Goal: Transaction & Acquisition: Purchase product/service

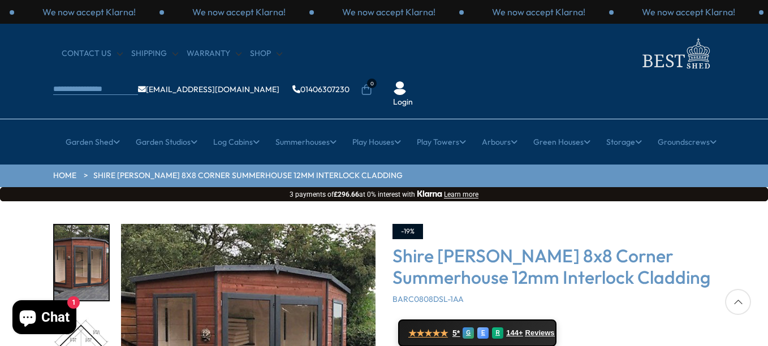
drag, startPoint x: 767, startPoint y: 148, endPoint x: 759, endPoint y: 182, distance: 35.0
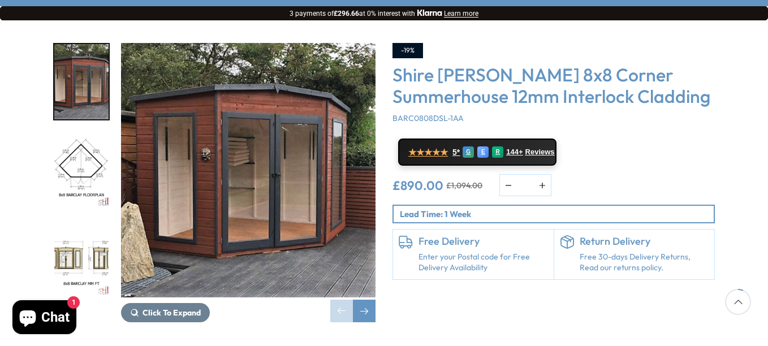
scroll to position [204, 0]
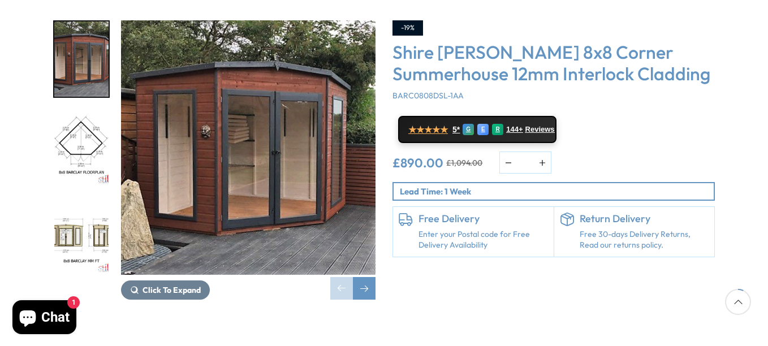
click at [61, 202] on img "3 / 14" at bounding box center [81, 236] width 54 height 75
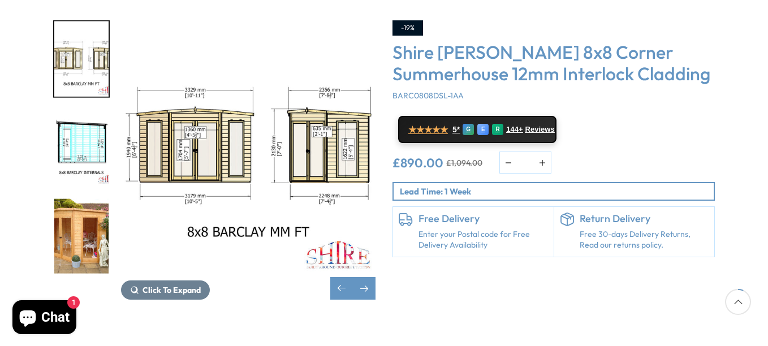
click at [71, 199] on img "5 / 14" at bounding box center [81, 236] width 54 height 75
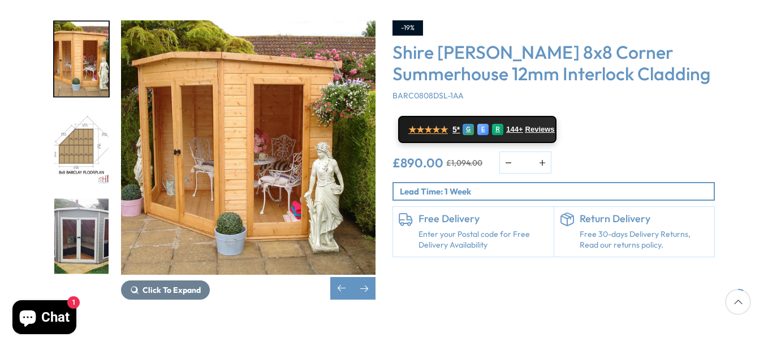
click at [67, 203] on img "7 / 14" at bounding box center [81, 236] width 54 height 75
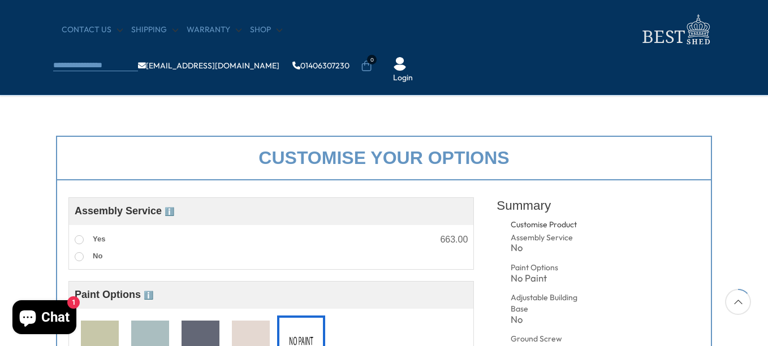
scroll to position [407, 0]
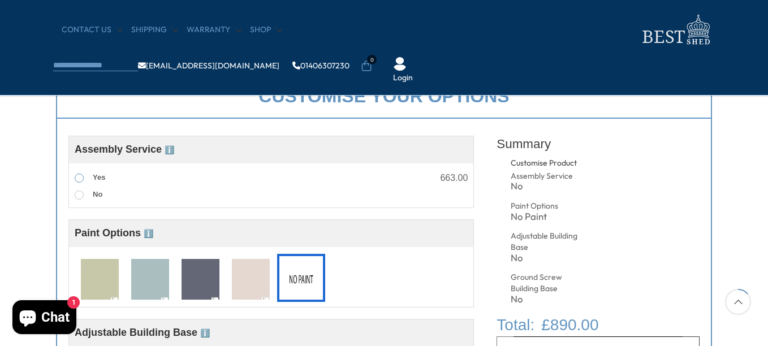
click at [81, 182] on span at bounding box center [79, 178] width 9 height 9
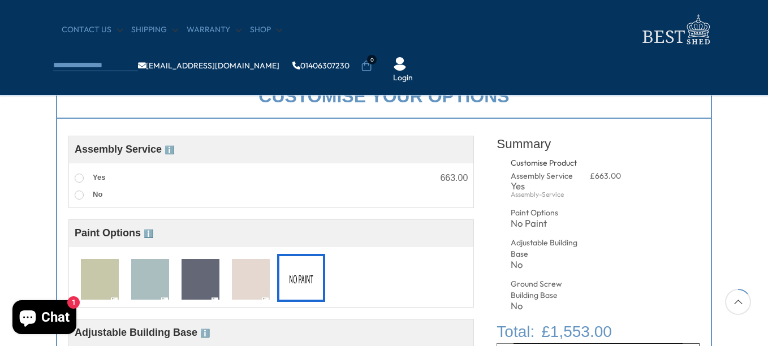
click at [143, 276] on img at bounding box center [150, 280] width 38 height 42
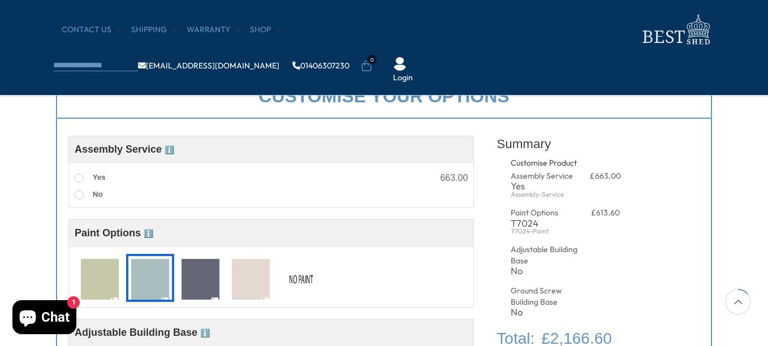
click at [141, 279] on img at bounding box center [150, 280] width 38 height 42
click at [300, 280] on img at bounding box center [301, 280] width 38 height 42
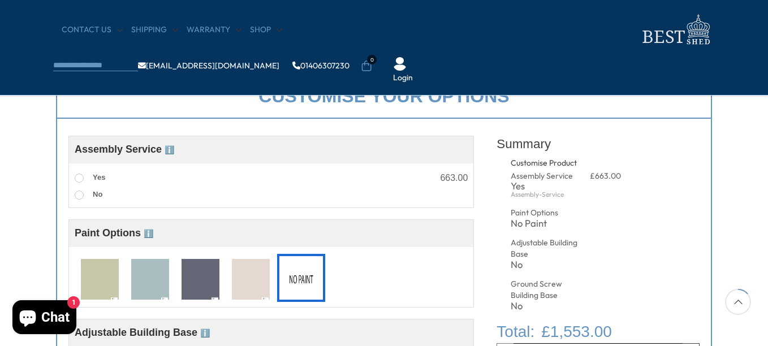
click at [137, 271] on img at bounding box center [150, 280] width 38 height 42
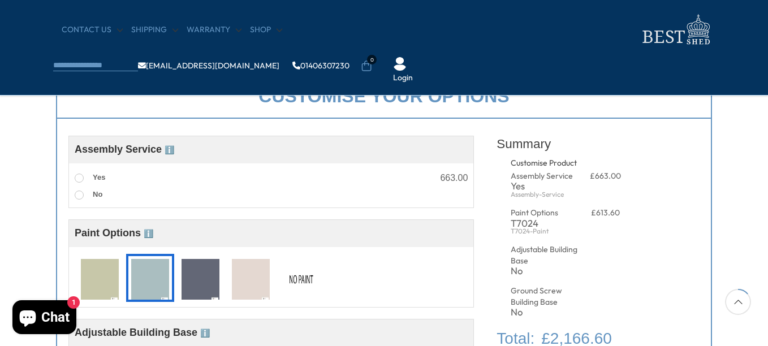
click at [295, 278] on img at bounding box center [301, 280] width 38 height 42
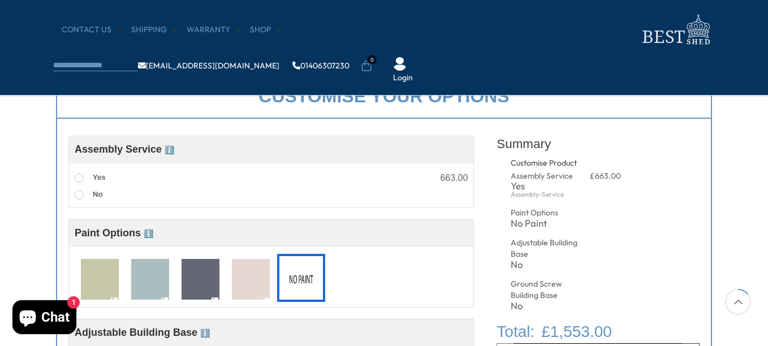
click at [513, 269] on div "No" at bounding box center [546, 265] width 70 height 10
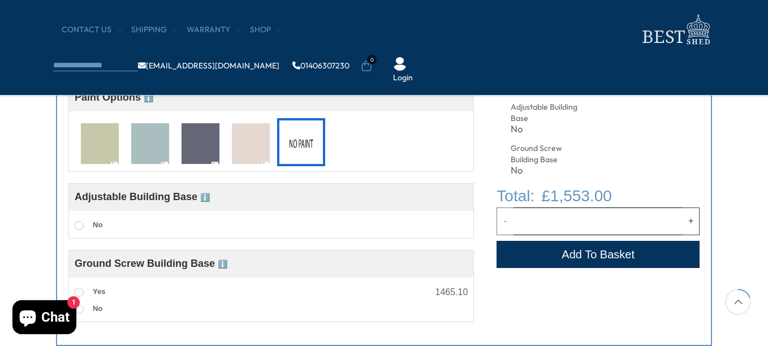
scroll to position [566, 0]
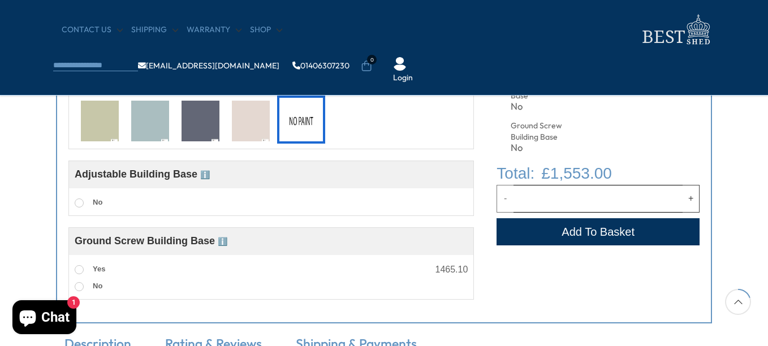
click at [208, 178] on span "ℹ️" at bounding box center [205, 174] width 10 height 9
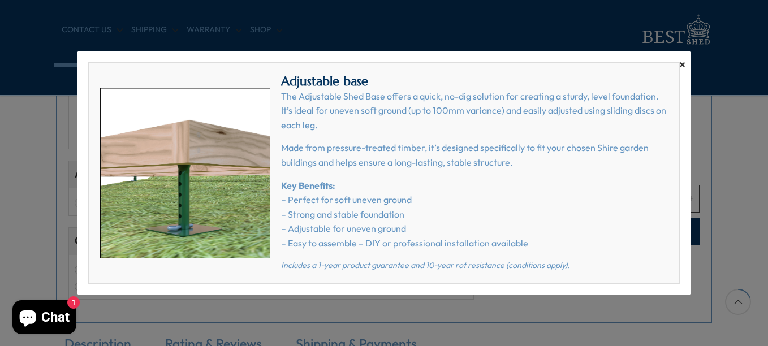
click at [682, 62] on span "×" at bounding box center [683, 65] width 6 height 16
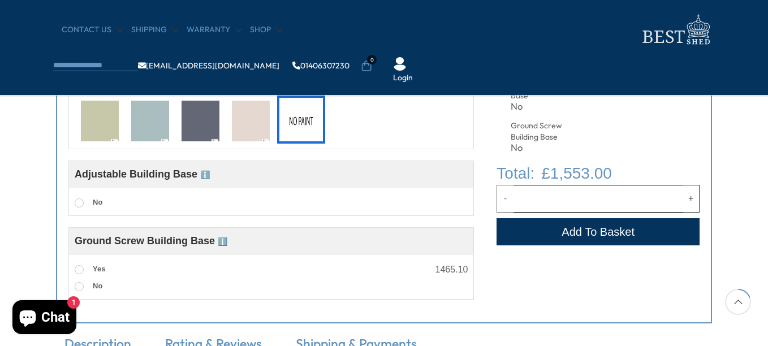
click at [227, 241] on span "ℹ️" at bounding box center [223, 241] width 10 height 9
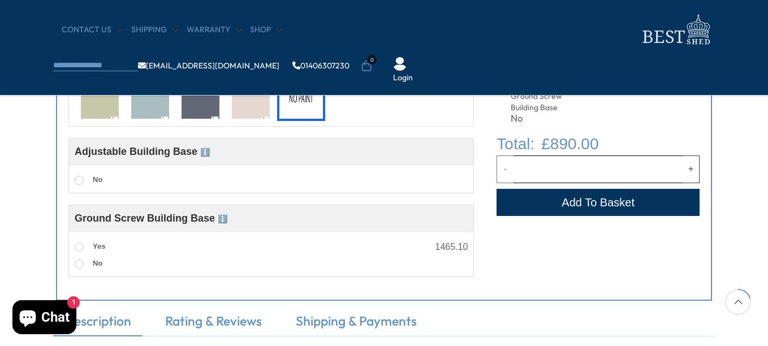
scroll to position [611, 0]
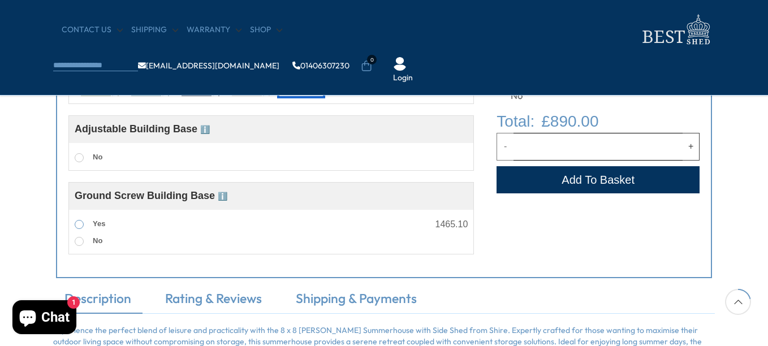
click at [78, 225] on span at bounding box center [79, 224] width 9 height 9
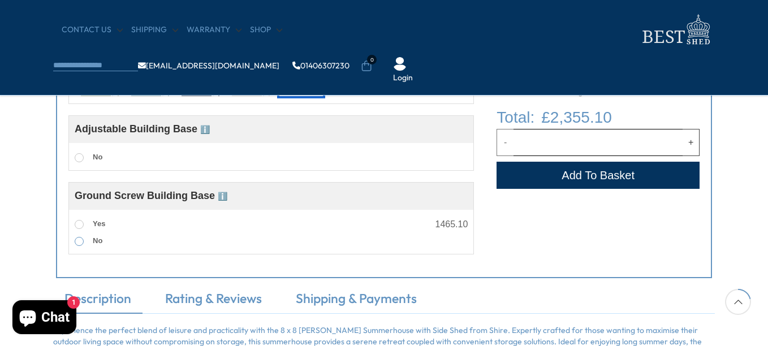
click at [78, 242] on span at bounding box center [79, 241] width 9 height 9
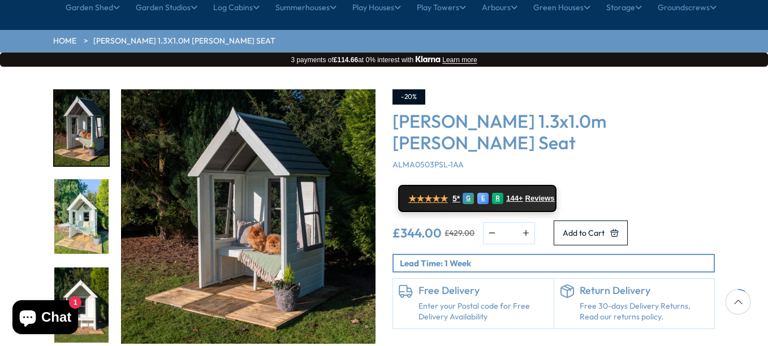
scroll to position [136, 0]
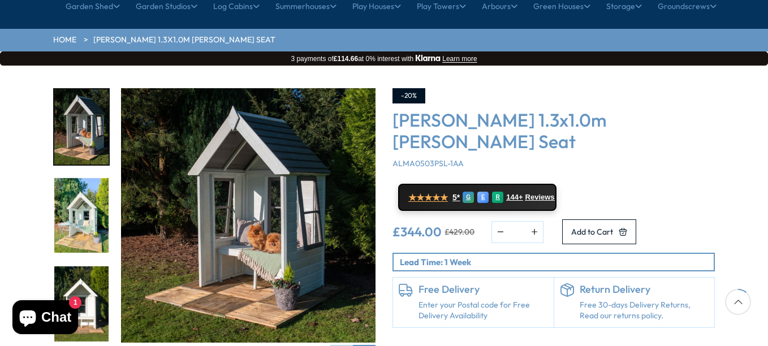
click at [254, 185] on img "1 / 10" at bounding box center [248, 215] width 255 height 255
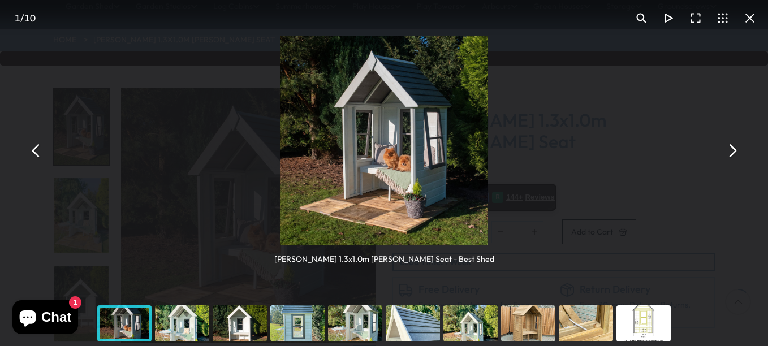
click at [732, 153] on button "You can close this modal content with the ESC key" at bounding box center [732, 150] width 27 height 27
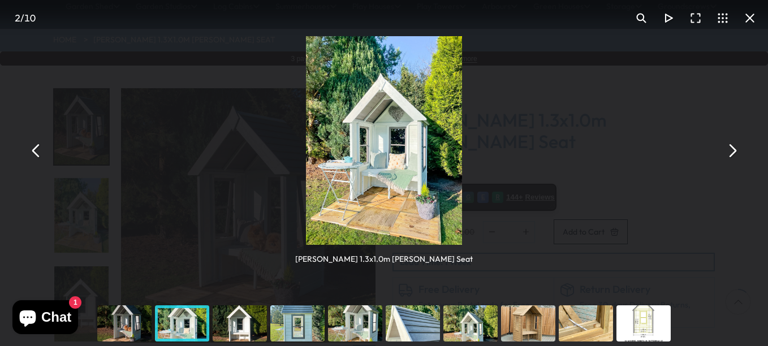
click at [732, 153] on button "You can close this modal content with the ESC key" at bounding box center [732, 150] width 27 height 27
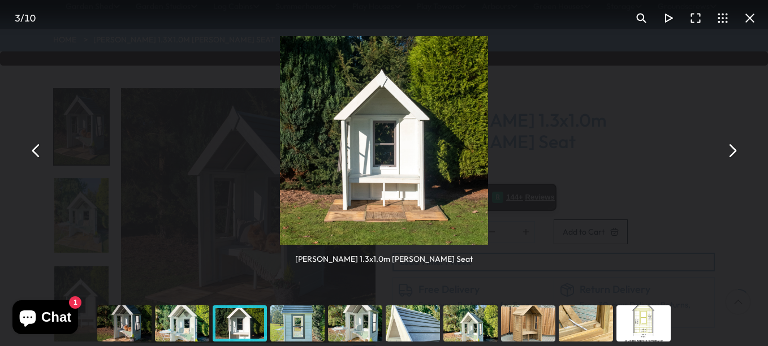
click at [732, 153] on button "You can close this modal content with the ESC key" at bounding box center [732, 150] width 27 height 27
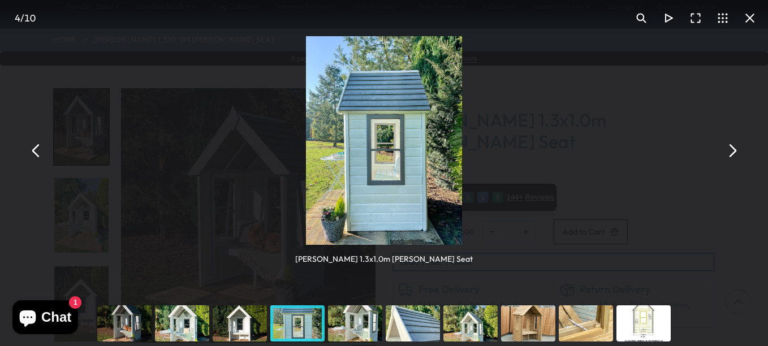
click at [732, 153] on button "You can close this modal content with the ESC key" at bounding box center [732, 150] width 27 height 27
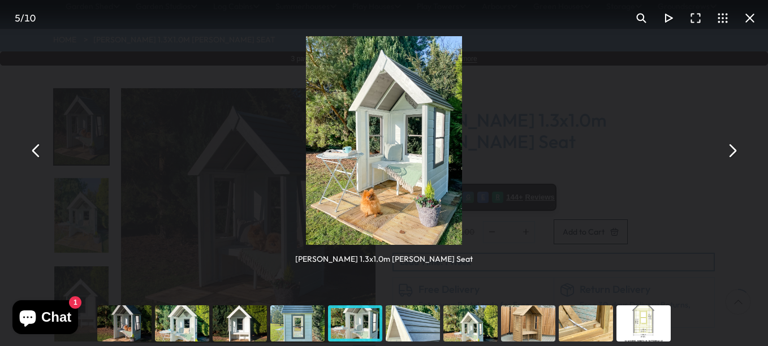
click at [754, 15] on button "You can close this modal content with the ESC key" at bounding box center [750, 18] width 27 height 27
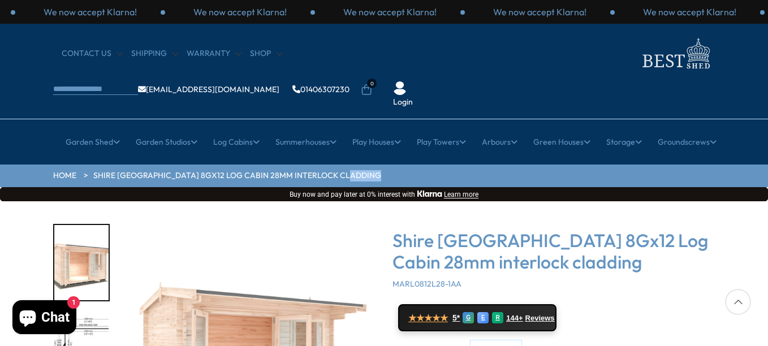
drag, startPoint x: 768, startPoint y: 130, endPoint x: 763, endPoint y: 154, distance: 24.9
drag, startPoint x: 763, startPoint y: 154, endPoint x: 733, endPoint y: 196, distance: 51.5
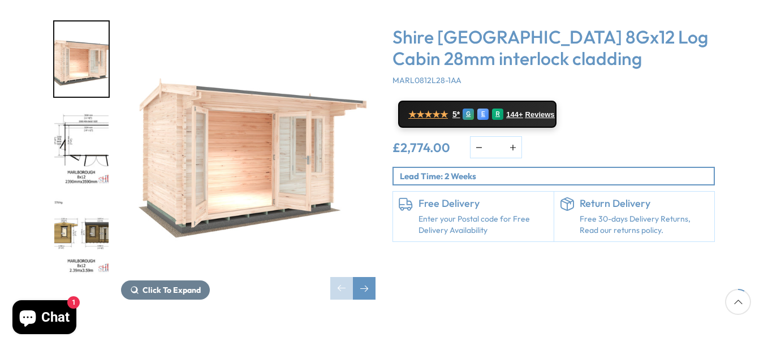
scroll to position [226, 0]
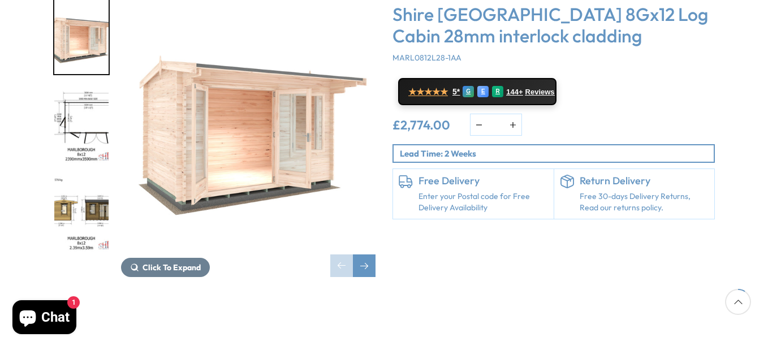
click at [720, 258] on div "Click To Expand Click To Expand Click To Expand Click To Expand Click To Expand…" at bounding box center [384, 146] width 768 height 342
